Goal: Task Accomplishment & Management: Complete application form

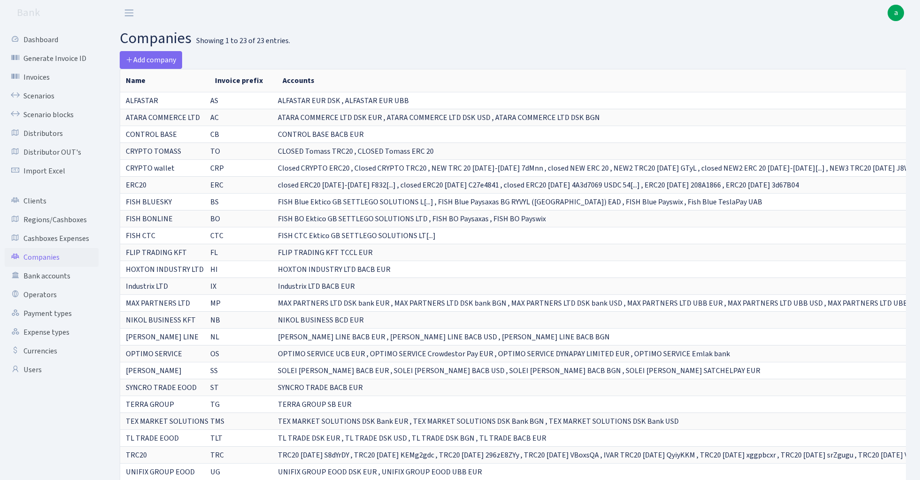
select select "100"
click at [44, 97] on link "Scenarios" at bounding box center [52, 96] width 94 height 19
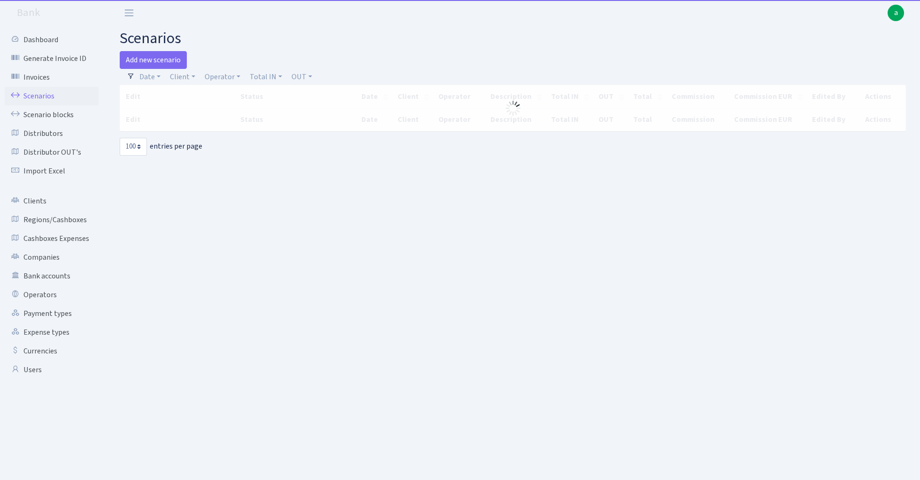
select select "100"
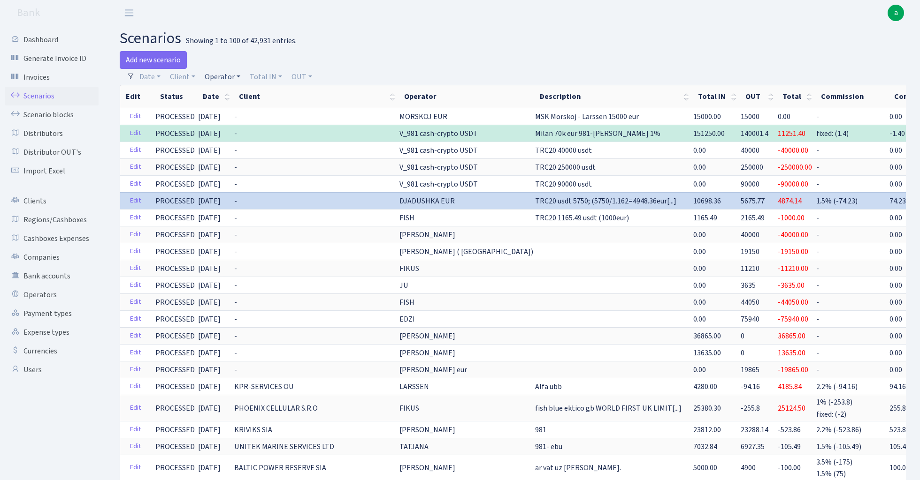
click at [222, 72] on link "Operator" at bounding box center [222, 77] width 43 height 16
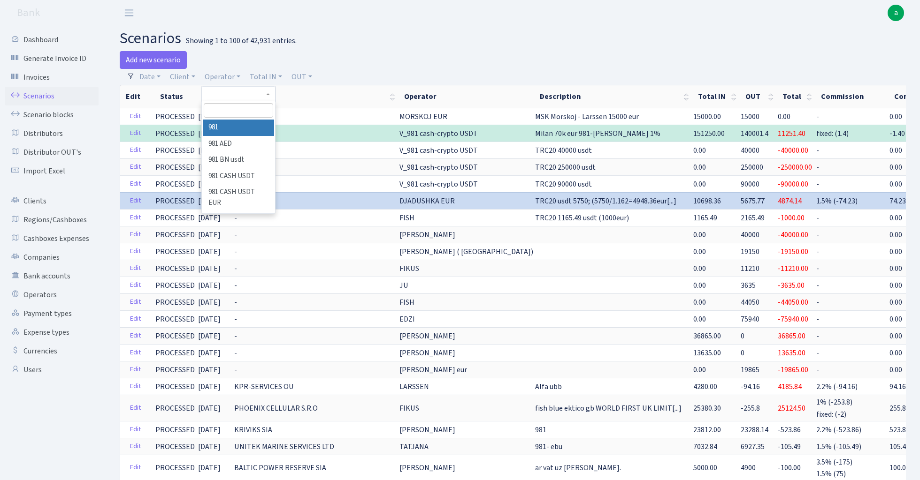
click at [241, 108] on input "search" at bounding box center [238, 110] width 69 height 15
type input "uraniu"
click at [250, 127] on li "URANIUM eur" at bounding box center [238, 128] width 71 height 16
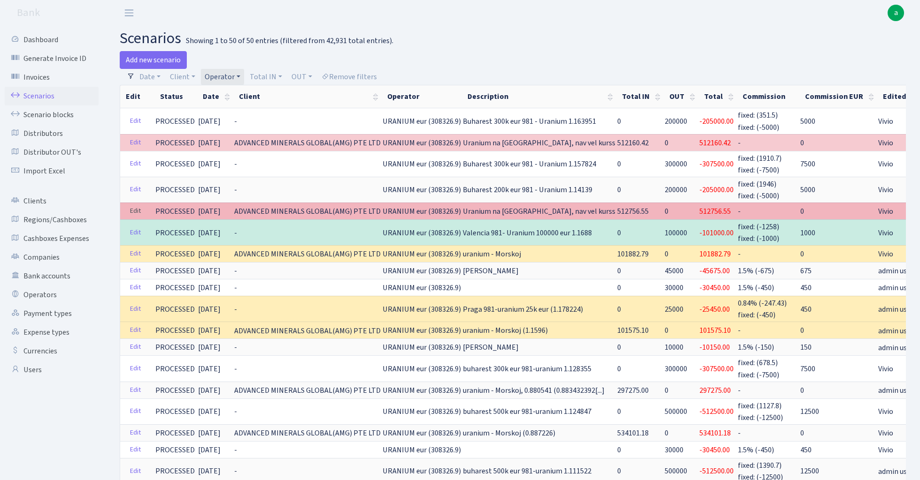
click at [138, 209] on link "Edit" at bounding box center [135, 211] width 19 height 15
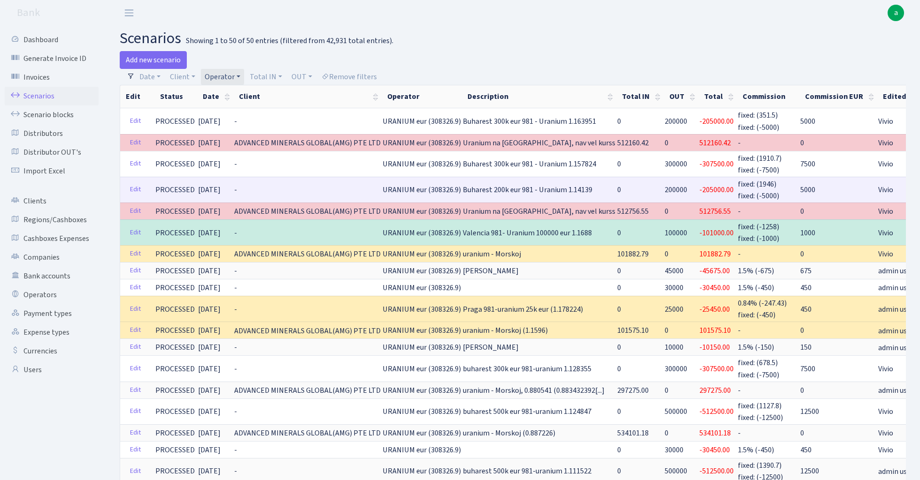
click at [664, 188] on span "200000" at bounding box center [675, 190] width 23 height 10
copy span "200000"
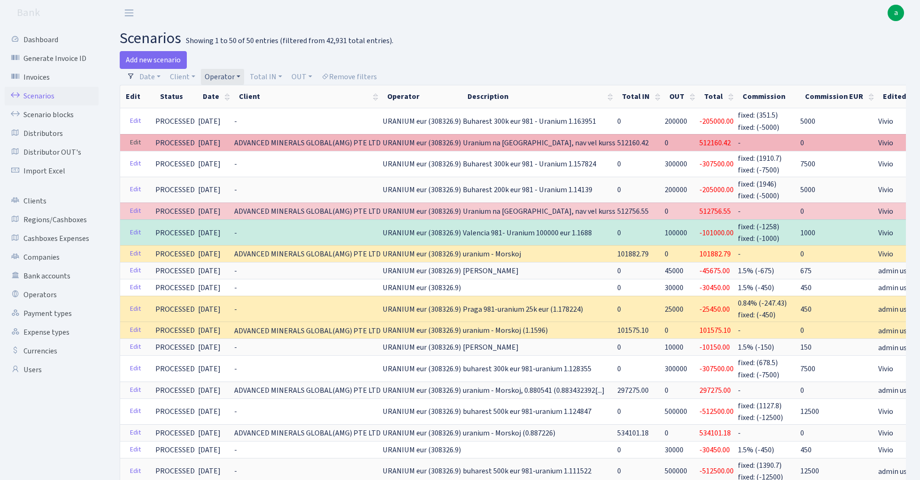
click at [134, 143] on link "Edit" at bounding box center [135, 143] width 19 height 15
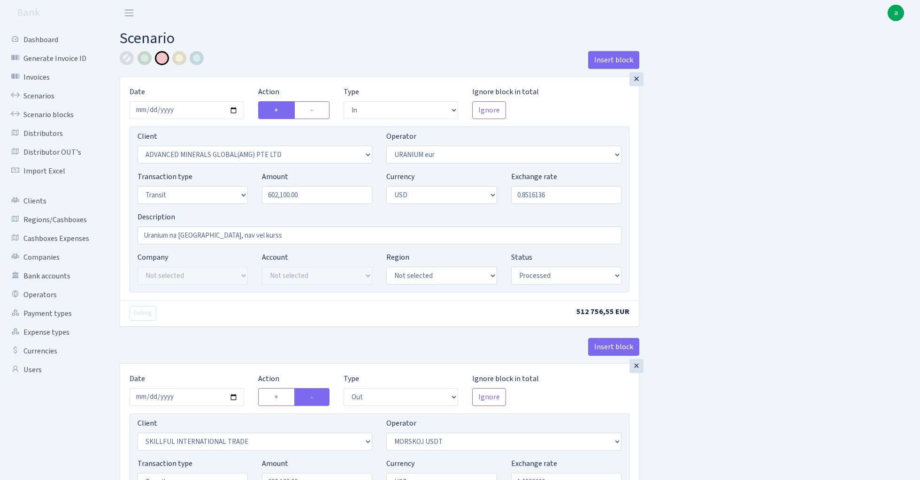
select select "in"
select select "2831"
select select "393"
select select "5"
select select "2"
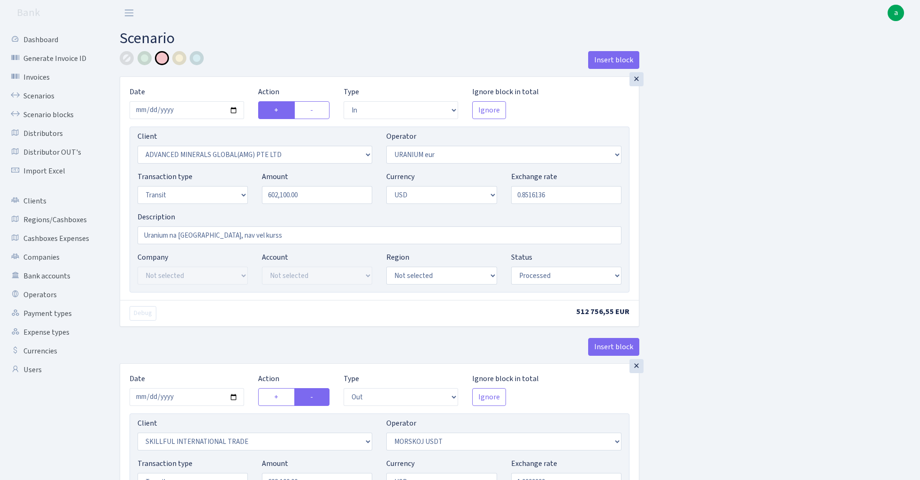
select select "processed"
select select "out"
select select "2655"
select select "324"
select select "5"
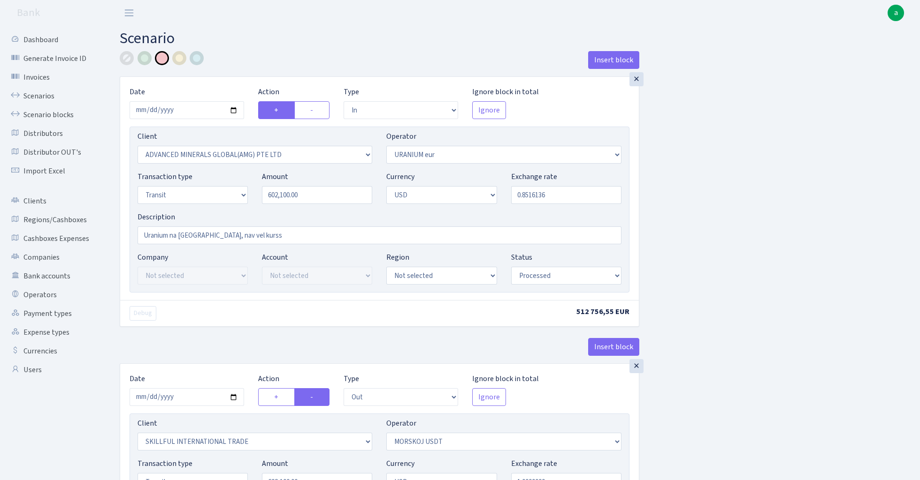
select select "2"
select select "processed"
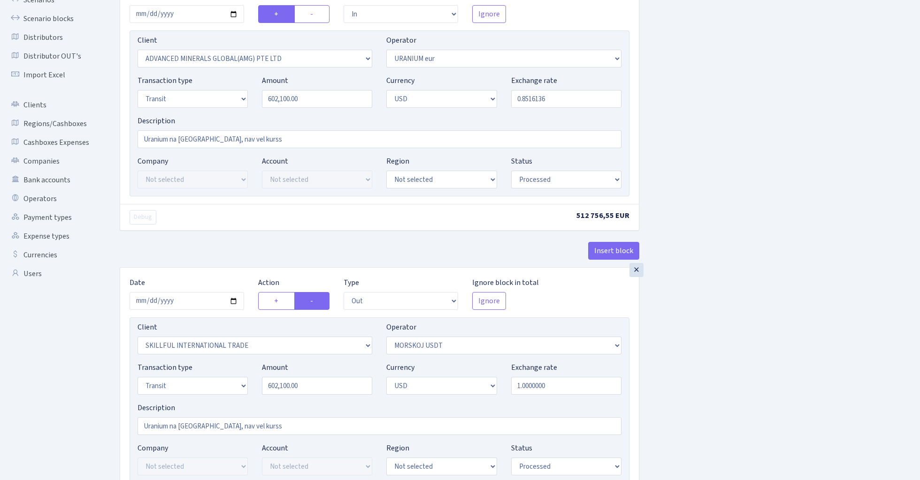
scroll to position [141, 0]
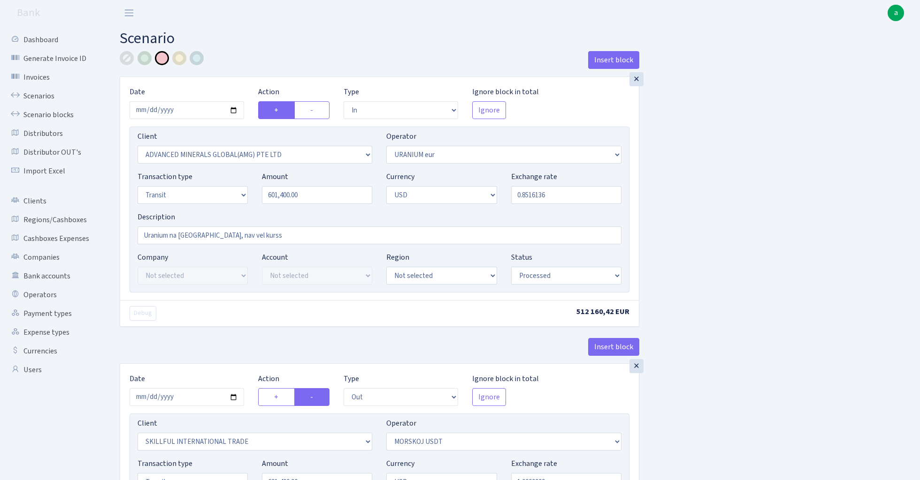
select select "in"
select select "2831"
select select "393"
select select "5"
select select "2"
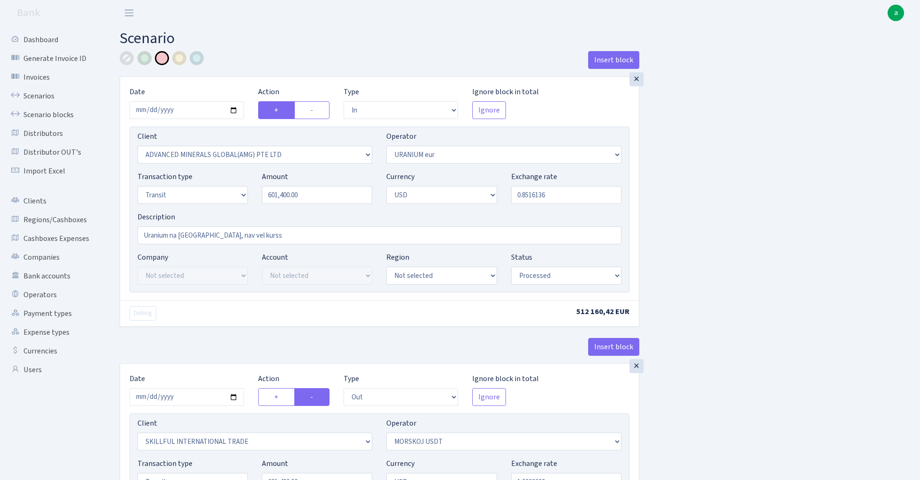
select select "processed"
select select "out"
select select "2655"
select select "324"
select select "5"
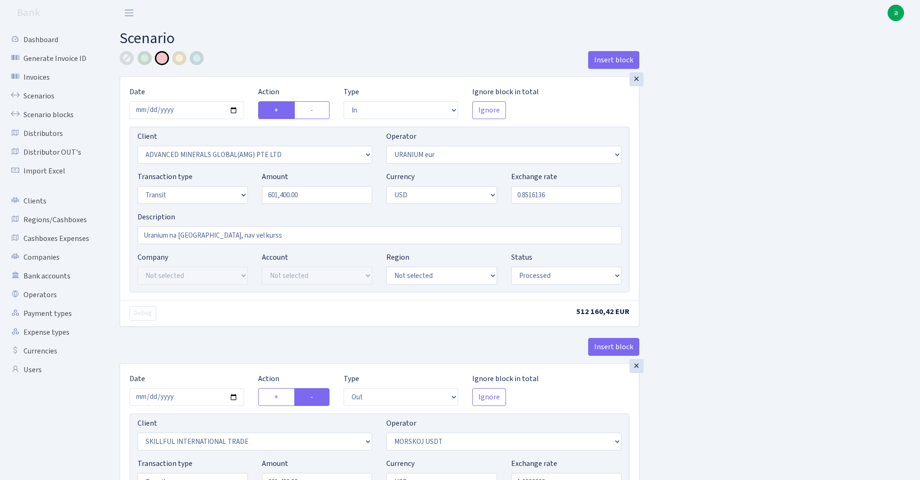
select select "2"
select select "processed"
click at [322, 196] on input "601400.00" at bounding box center [317, 195] width 110 height 18
type input "601400.00"
